Goal: Task Accomplishment & Management: Manage account settings

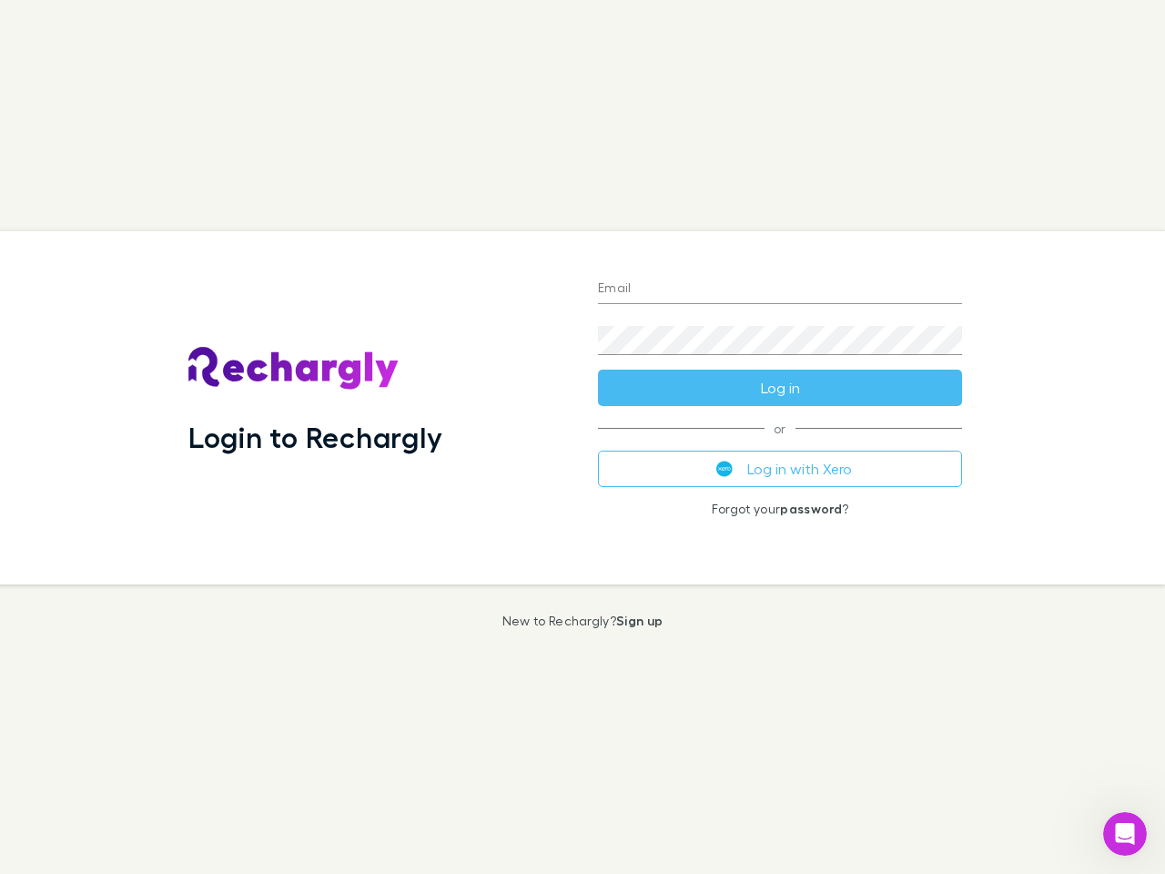
click at [583, 437] on div "Login to Rechargly" at bounding box center [379, 407] width 410 height 353
click at [780, 289] on input "Email" at bounding box center [780, 289] width 364 height 29
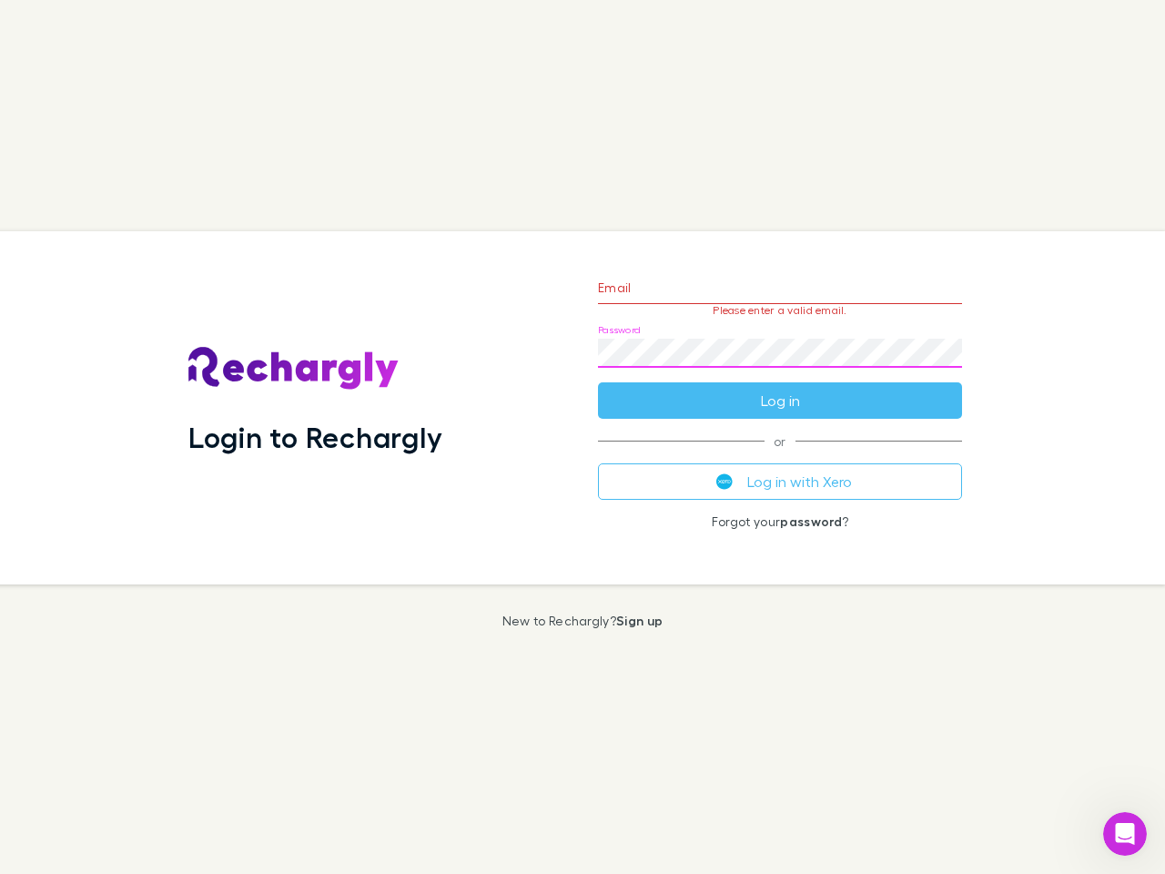
click at [780, 388] on form "Email Please enter a valid email. Password Log in" at bounding box center [780, 339] width 364 height 158
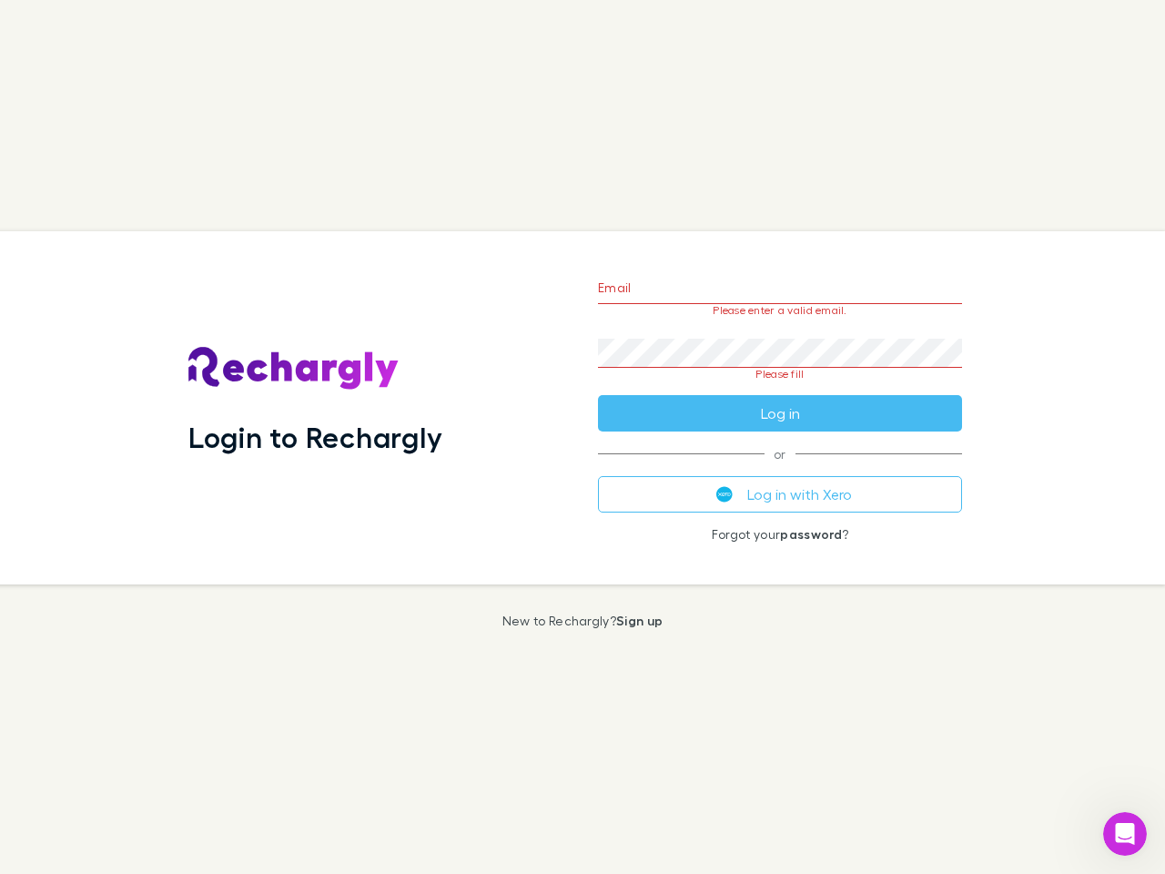
click at [780, 469] on div "Email Please enter a valid email. Password Please fill Log in or Log in with Xe…" at bounding box center [779, 407] width 393 height 353
click at [1125, 834] on icon "Open Intercom Messenger" at bounding box center [1125, 834] width 30 height 30
